Goal: Information Seeking & Learning: Find specific fact

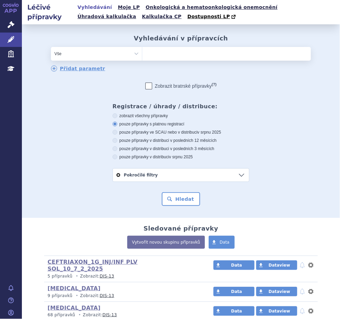
click at [153, 54] on ul at bounding box center [226, 52] width 169 height 11
click at [142, 54] on select at bounding box center [142, 54] width 0 height 14
paste input "0054032"
type input "0054032"
select select "0054032"
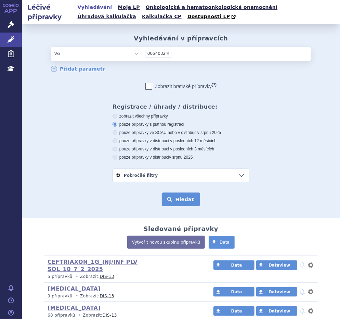
click at [168, 201] on button "Hledat" at bounding box center [181, 199] width 39 height 14
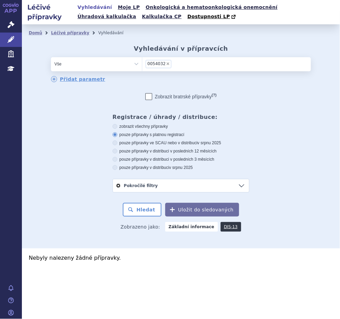
click at [155, 126] on label "zobrazit všechny přípravky" at bounding box center [181, 126] width 137 height 5
click at [118, 126] on input "zobrazit všechny přípravky" at bounding box center [115, 127] width 4 height 4
radio input "true"
click at [152, 207] on button "Hledat" at bounding box center [142, 210] width 39 height 14
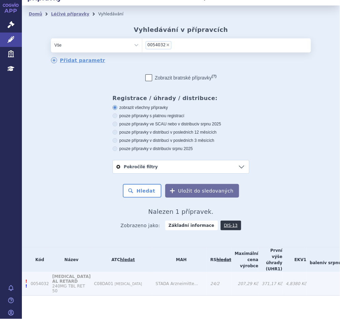
scroll to position [29, 0]
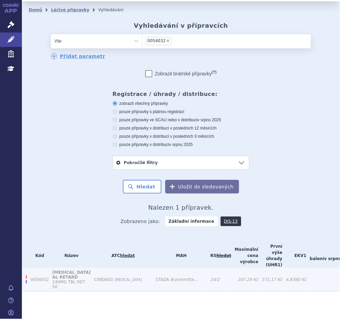
click at [26, 279] on span "!" at bounding box center [26, 281] width 2 height 5
